Goal: Task Accomplishment & Management: Use online tool/utility

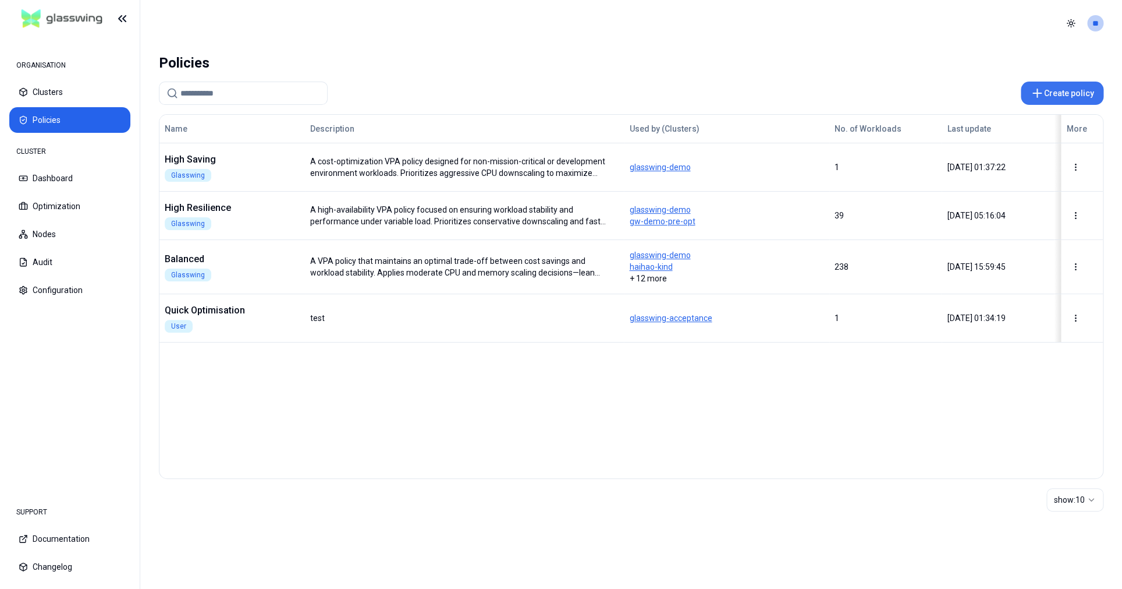
click at [1065, 90] on button "Create policy" at bounding box center [1062, 92] width 83 height 23
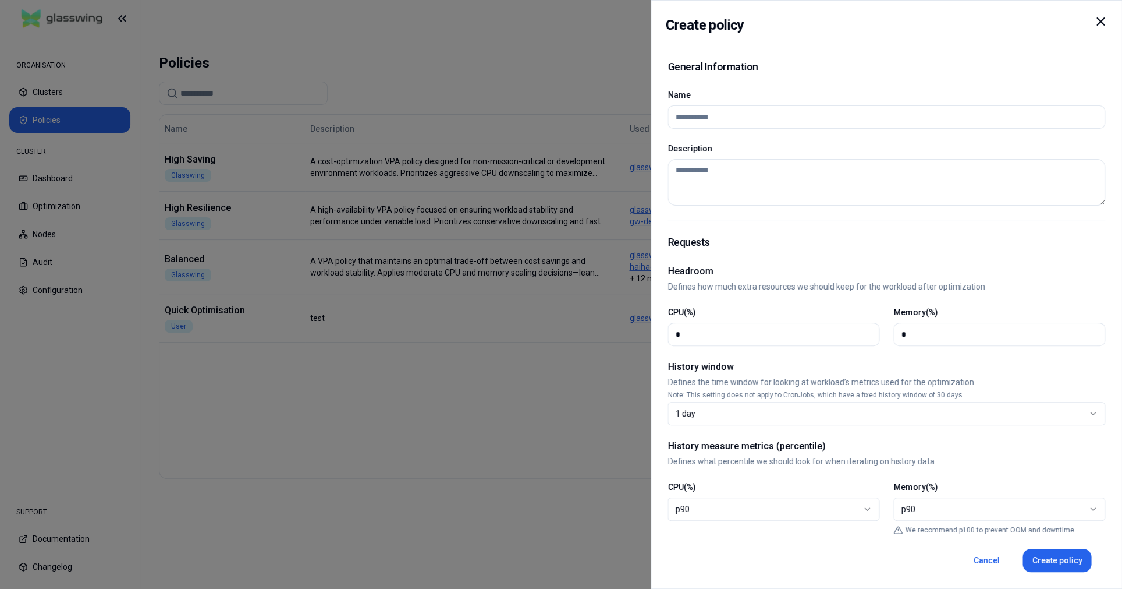
click at [779, 508] on div "p90" at bounding box center [768, 509] width 187 height 12
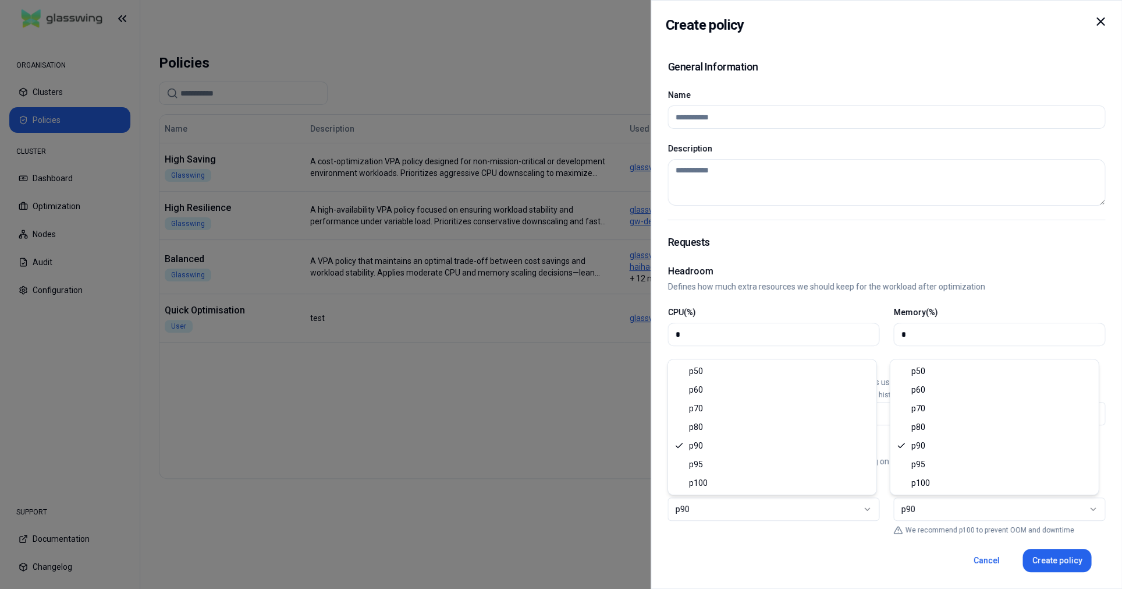
click at [955, 510] on div "p90" at bounding box center [994, 509] width 187 height 12
click at [749, 537] on div "Cancel Create policy" at bounding box center [887, 552] width 438 height 37
click at [1101, 22] on icon at bounding box center [1100, 21] width 7 height 7
select select
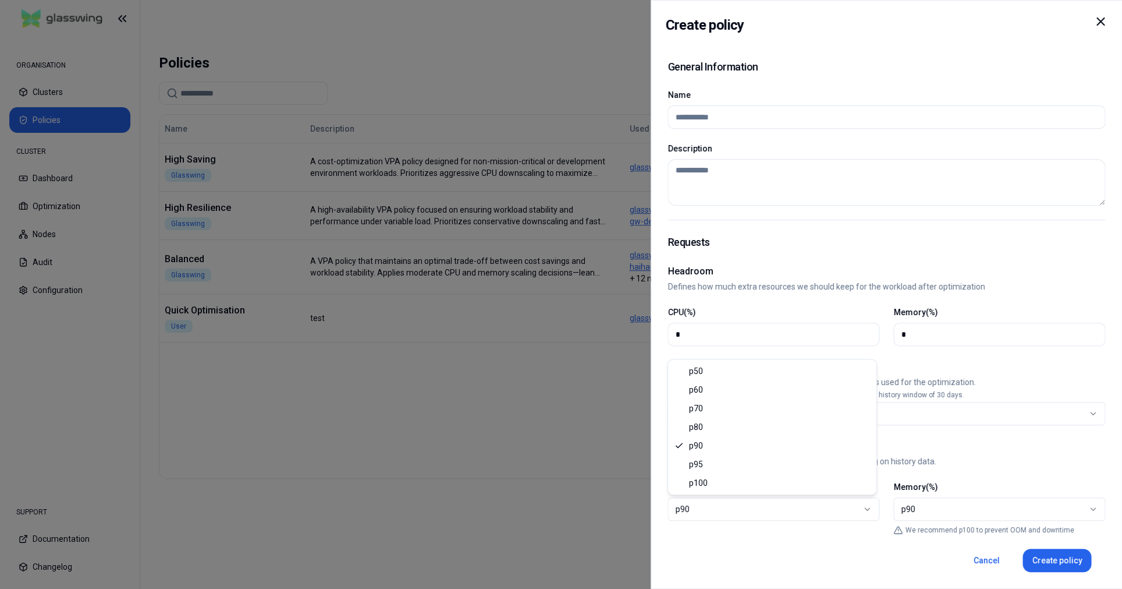
select select
